Goal: Find specific page/section: Find specific page/section

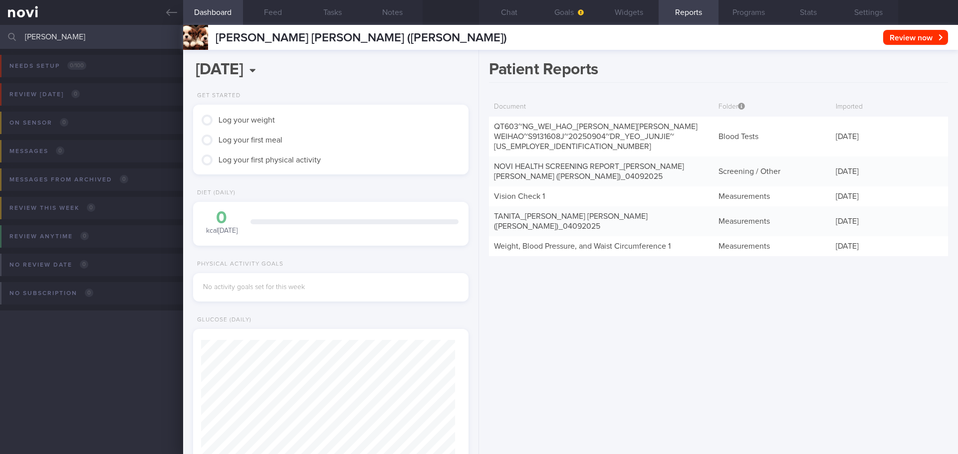
scroll to position [125, 250]
click at [102, 36] on input "[PERSON_NAME]" at bounding box center [479, 37] width 958 height 24
click at [135, 36] on input "[PERSON_NAME]" at bounding box center [479, 37] width 958 height 24
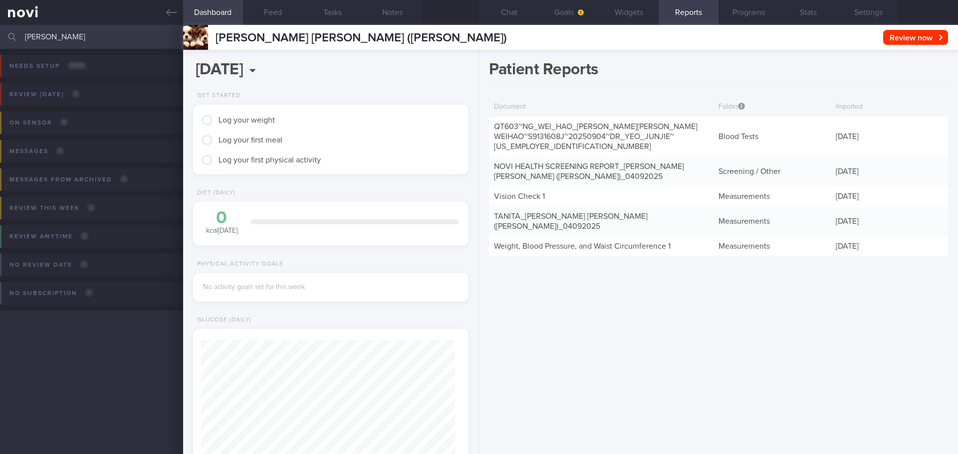
click at [135, 36] on input "[PERSON_NAME]" at bounding box center [479, 37] width 958 height 24
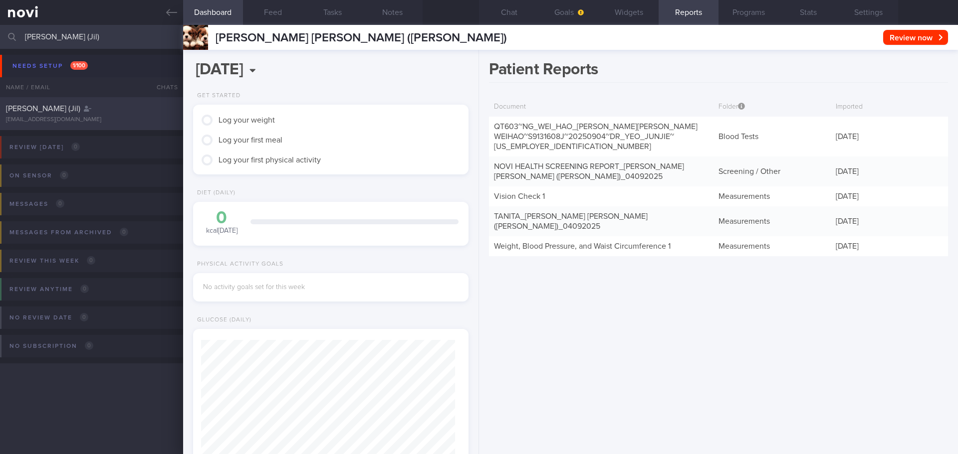
type input "[PERSON_NAME] (Jil)"
click at [123, 111] on div "[PERSON_NAME] (Jil)" at bounding box center [90, 109] width 169 height 10
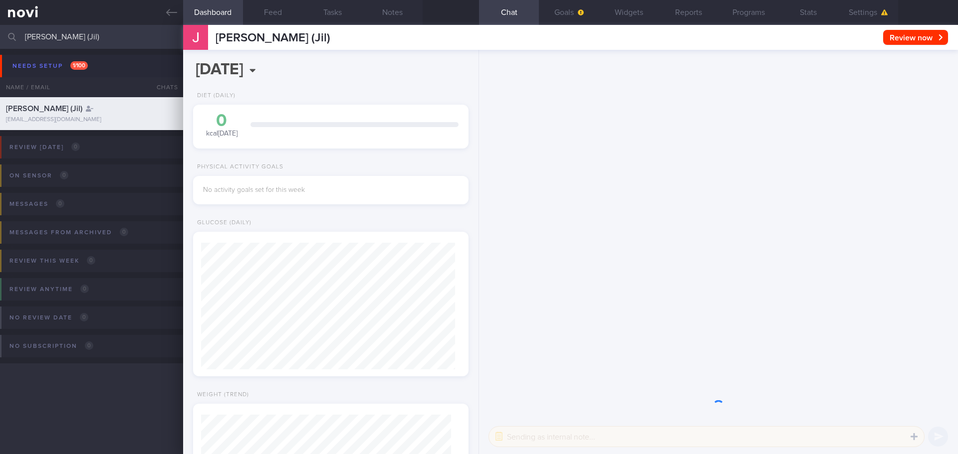
scroll to position [-386, 0]
